Goal: Task Accomplishment & Management: Use online tool/utility

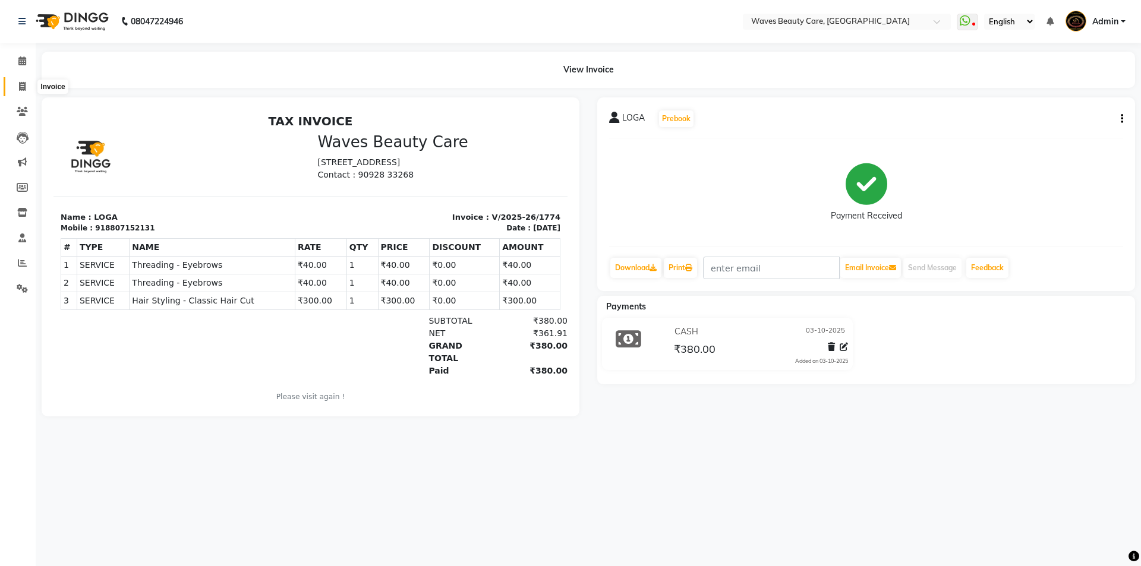
click at [20, 86] on icon at bounding box center [22, 86] width 7 height 9
select select "service"
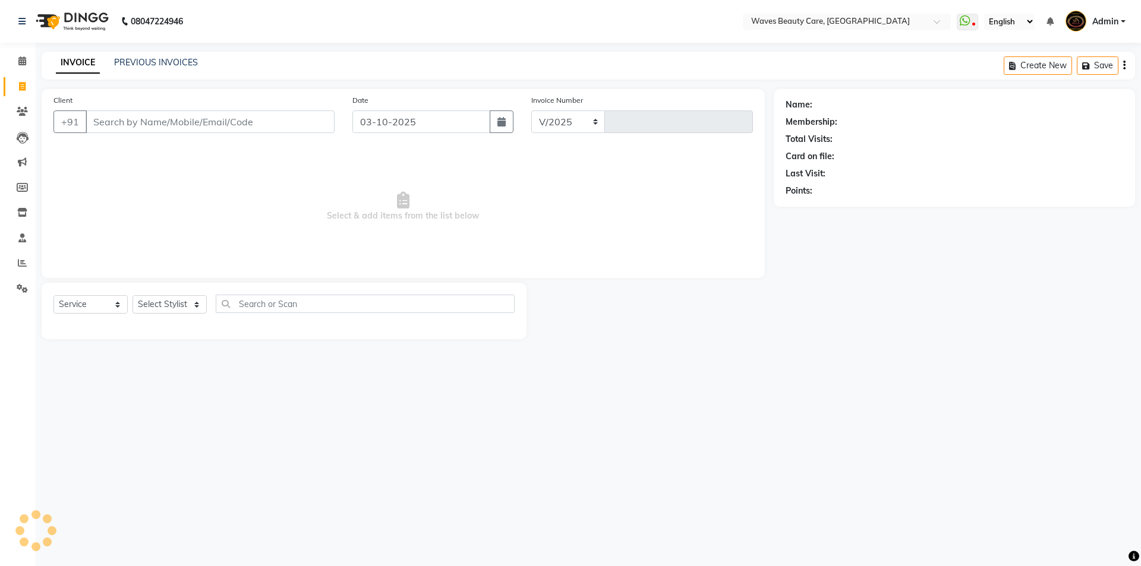
select select "5946"
type input "1775"
click at [102, 121] on input "Client" at bounding box center [210, 122] width 249 height 23
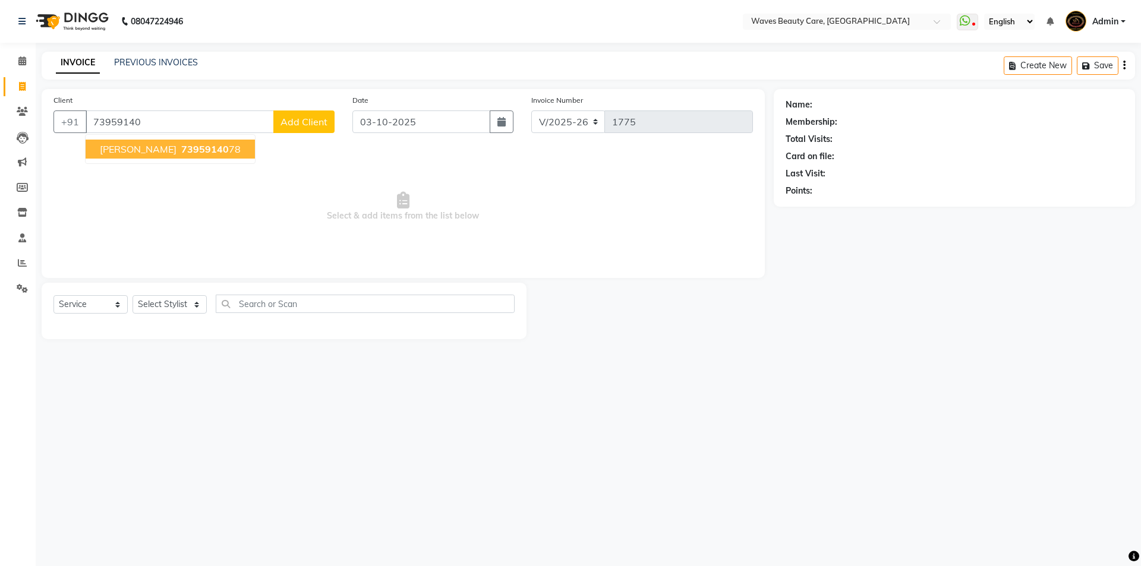
click at [125, 156] on button "[PERSON_NAME] 73959140 78" at bounding box center [170, 149] width 169 height 19
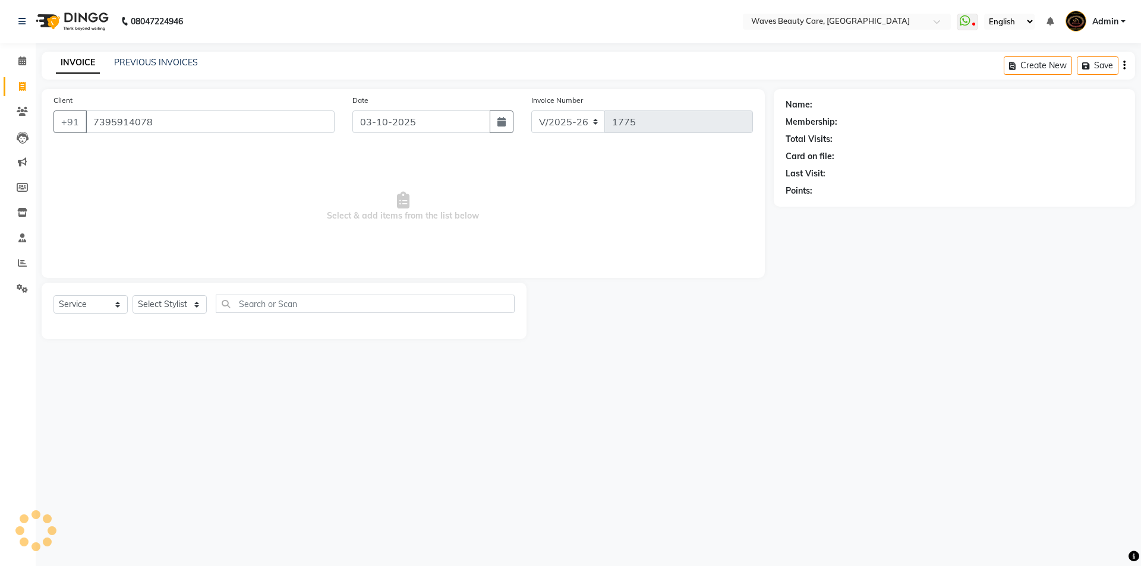
type input "7395914078"
click at [201, 304] on select "Select Stylist ANJU DIVYA Yoganandhi [PERSON_NAME]" at bounding box center [170, 304] width 74 height 18
select select "66638"
click at [133, 295] on select "Select Stylist ANJU DIVYA Yoganandhi [PERSON_NAME]" at bounding box center [170, 304] width 74 height 18
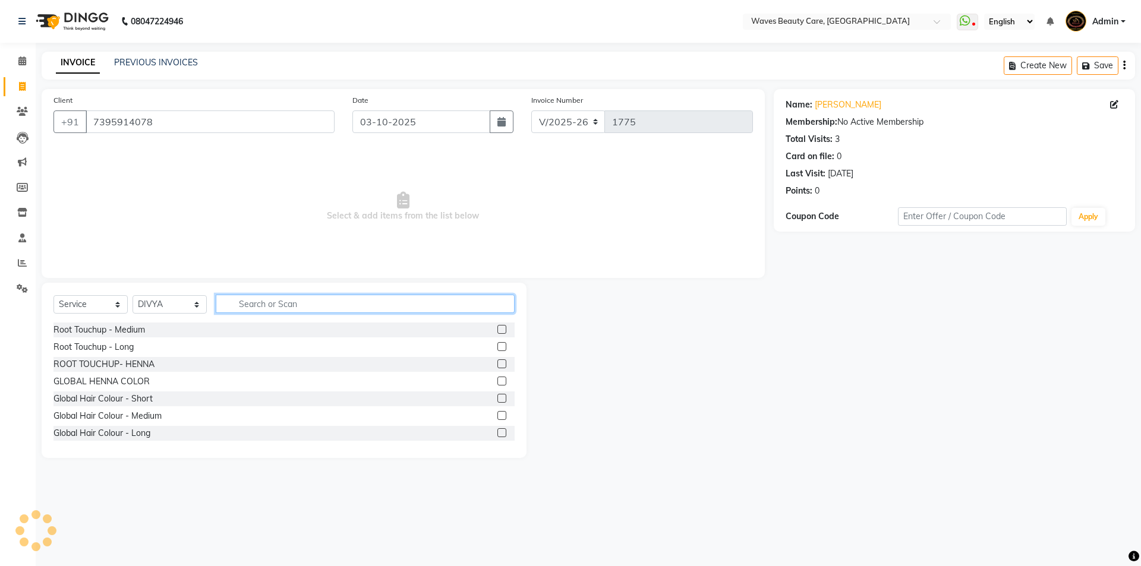
click at [238, 304] on input "text" at bounding box center [365, 304] width 299 height 18
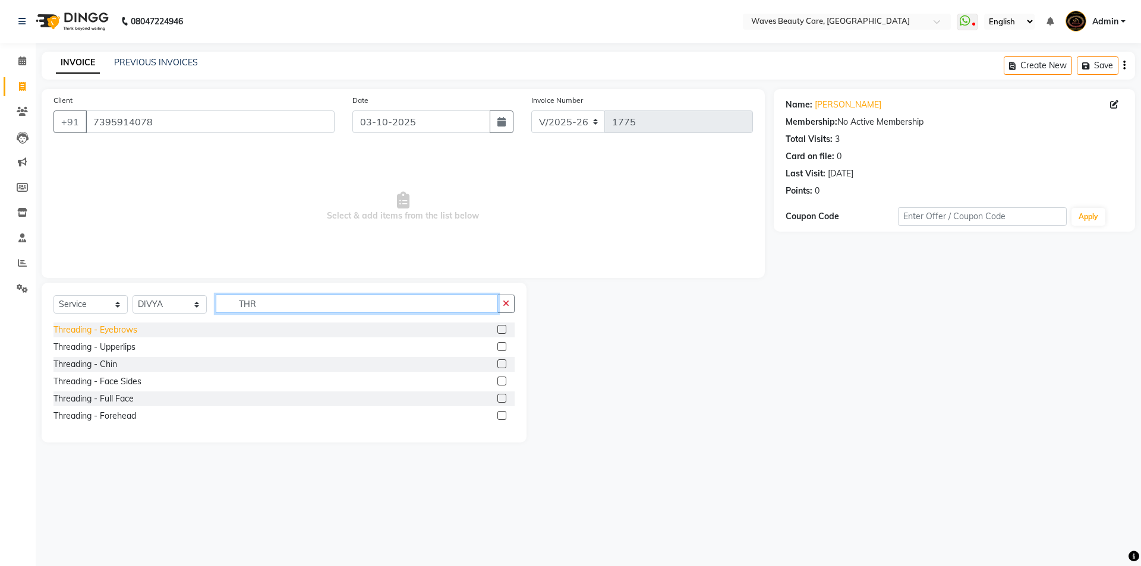
type input "THR"
click at [102, 329] on div "Threading - Eyebrows" at bounding box center [95, 330] width 84 height 12
checkbox input "false"
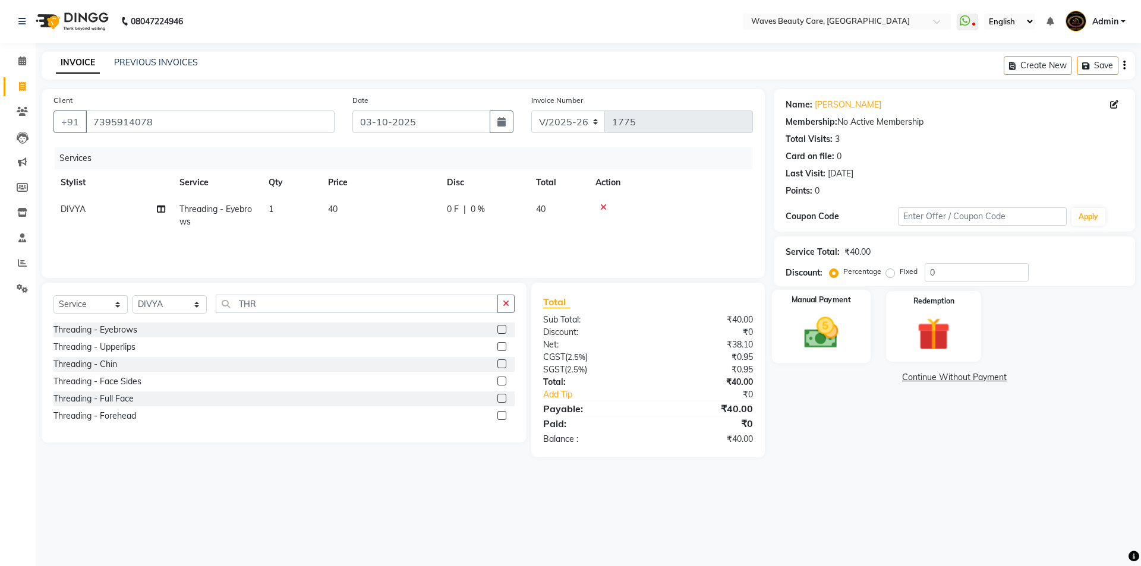
click at [803, 347] on img at bounding box center [820, 332] width 55 height 39
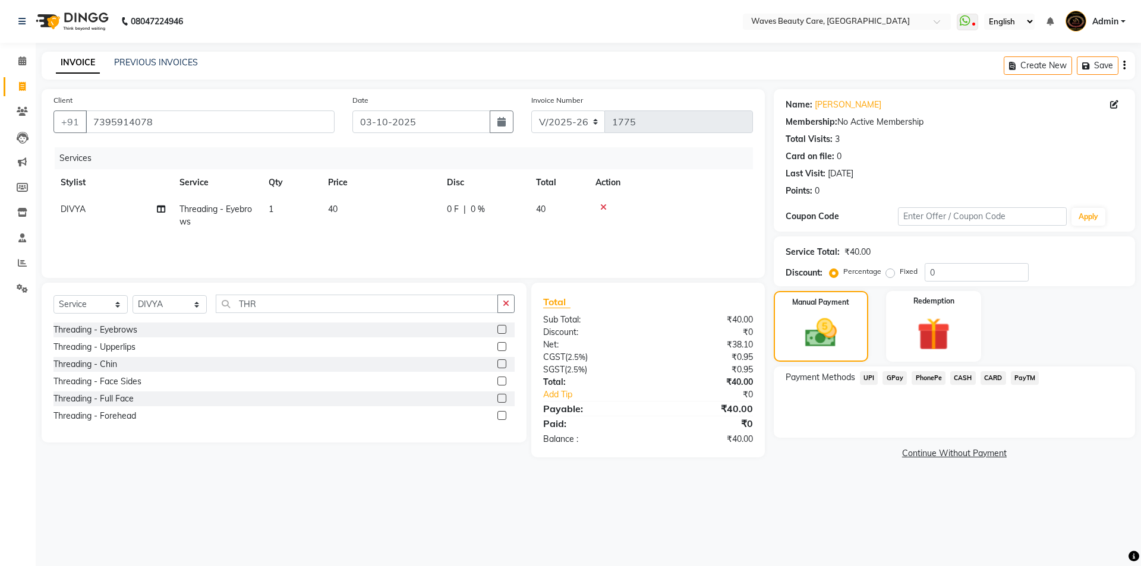
click at [964, 374] on span "CASH" at bounding box center [963, 378] width 26 height 14
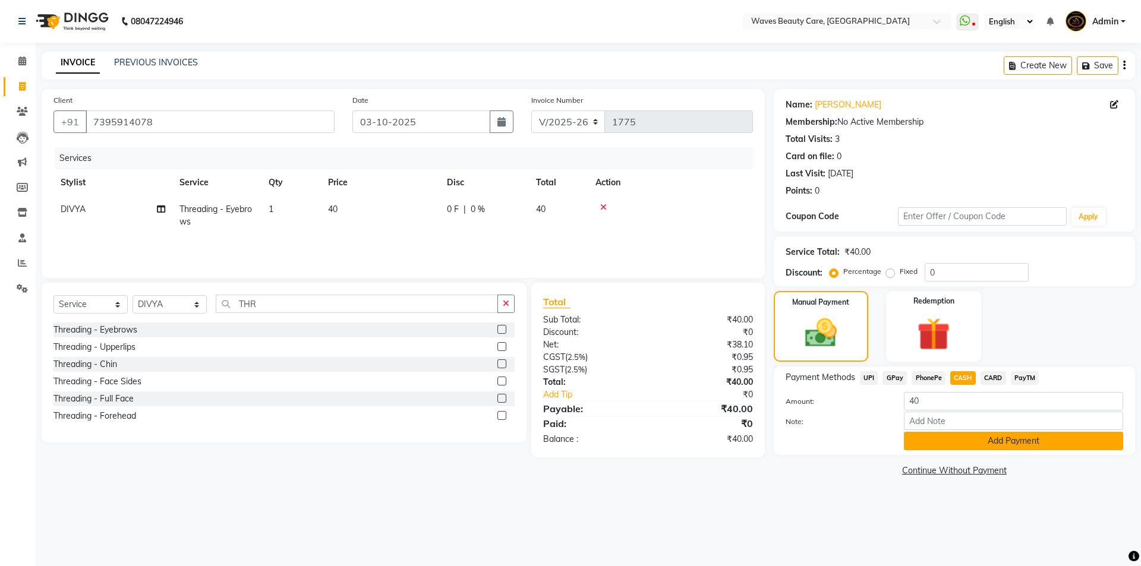
click at [950, 443] on button "Add Payment" at bounding box center [1013, 441] width 219 height 18
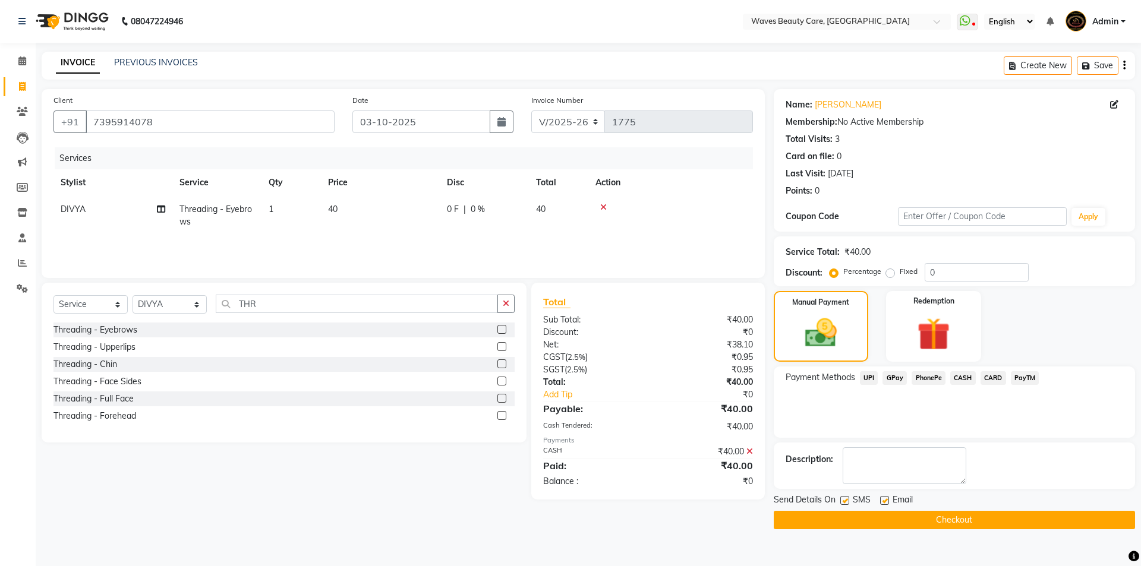
click at [918, 520] on button "Checkout" at bounding box center [954, 520] width 361 height 18
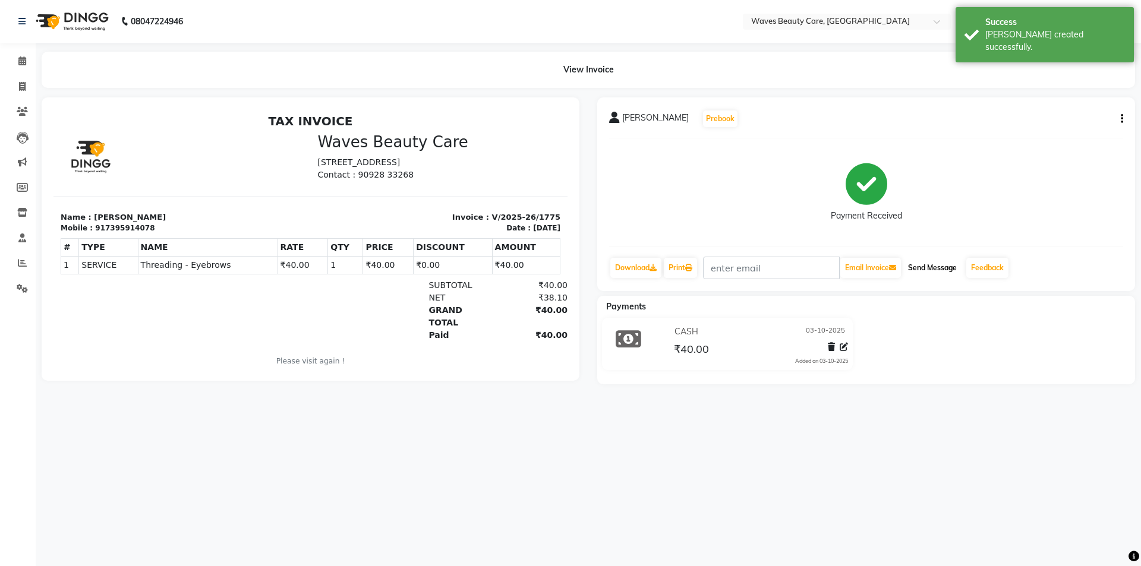
click at [955, 266] on button "Send Message" at bounding box center [932, 268] width 58 height 20
